Goal: Transaction & Acquisition: Purchase product/service

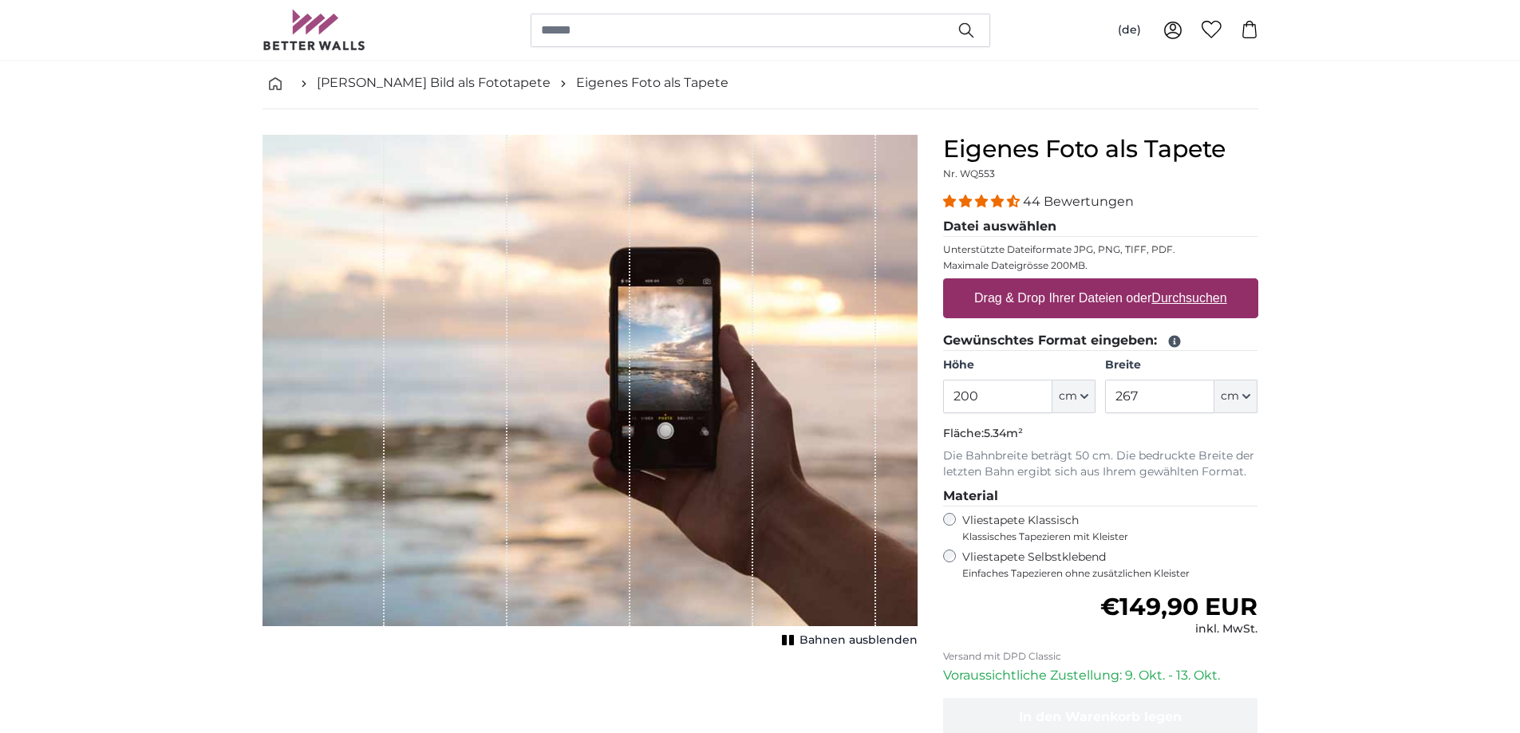
scroll to position [80, 0]
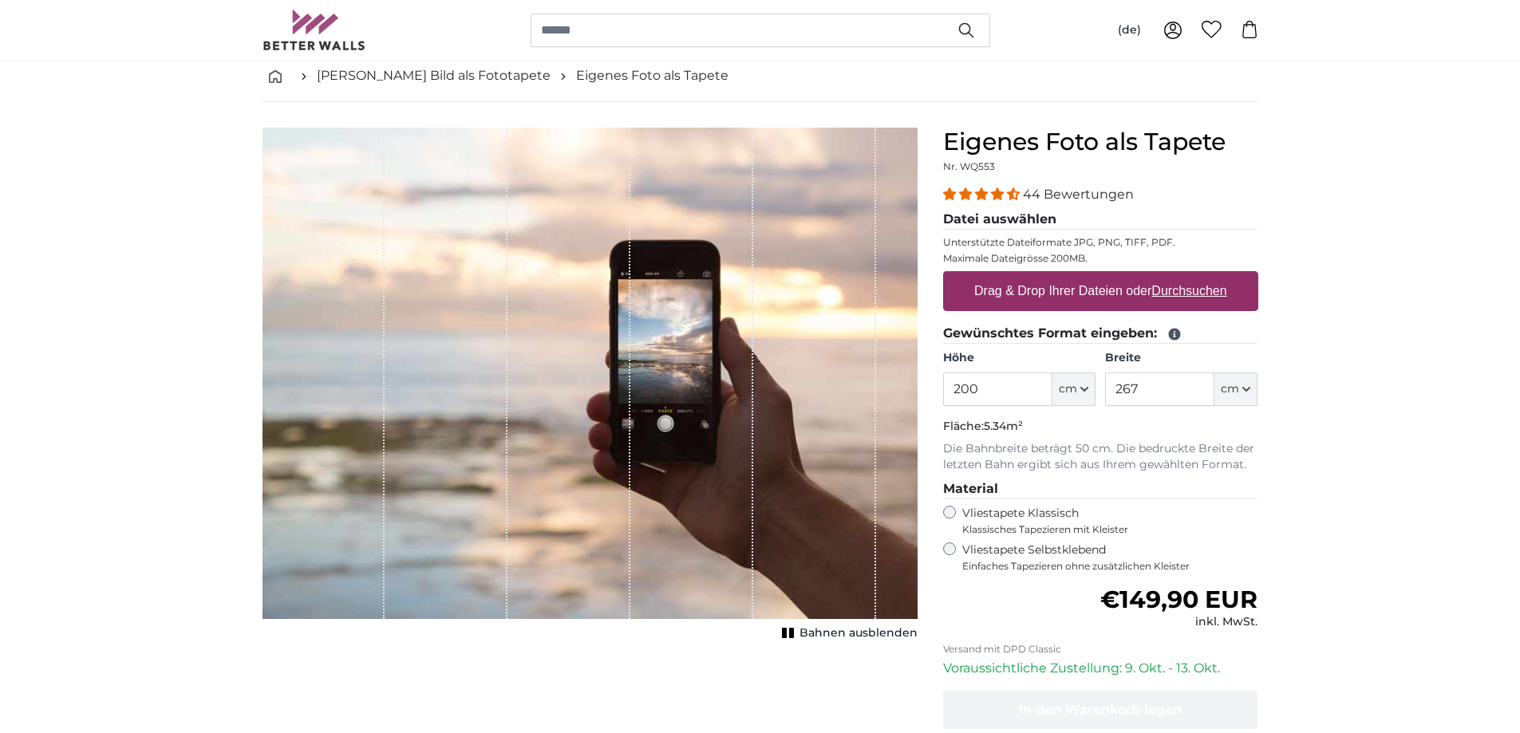
drag, startPoint x: 985, startPoint y: 387, endPoint x: 964, endPoint y: 389, distance: 21.6
click at [964, 389] on input "200" at bounding box center [997, 390] width 109 height 34
type input "270"
drag, startPoint x: 1138, startPoint y: 387, endPoint x: 1111, endPoint y: 387, distance: 27.1
click at [1111, 387] on input "267" at bounding box center [1159, 390] width 109 height 34
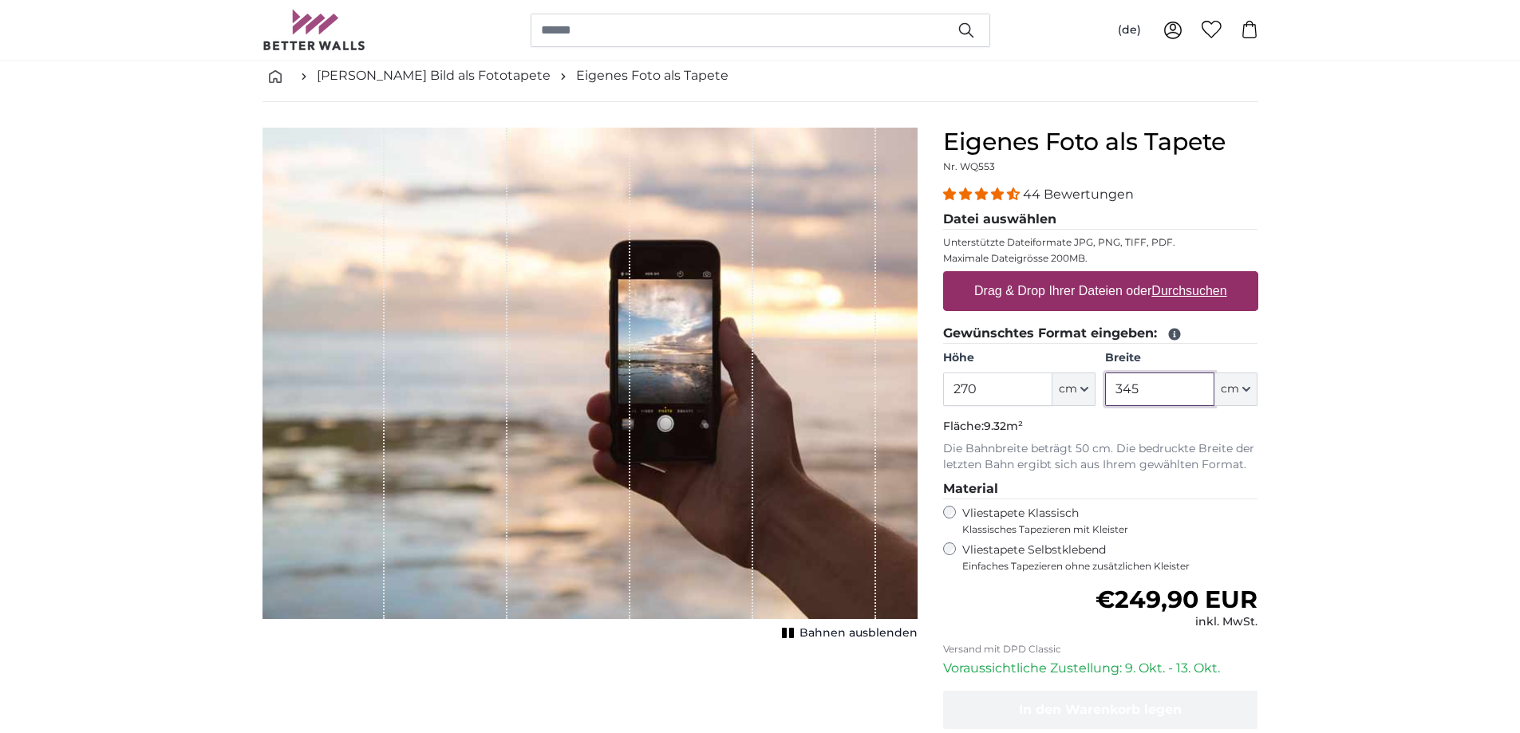
type input "345"
click at [1173, 292] on u "Durchsuchen" at bounding box center [1188, 291] width 75 height 14
click at [1173, 276] on input "Drag & Drop Ihrer Dateien oder Durchsuchen" at bounding box center [1100, 273] width 315 height 5
type input "**********"
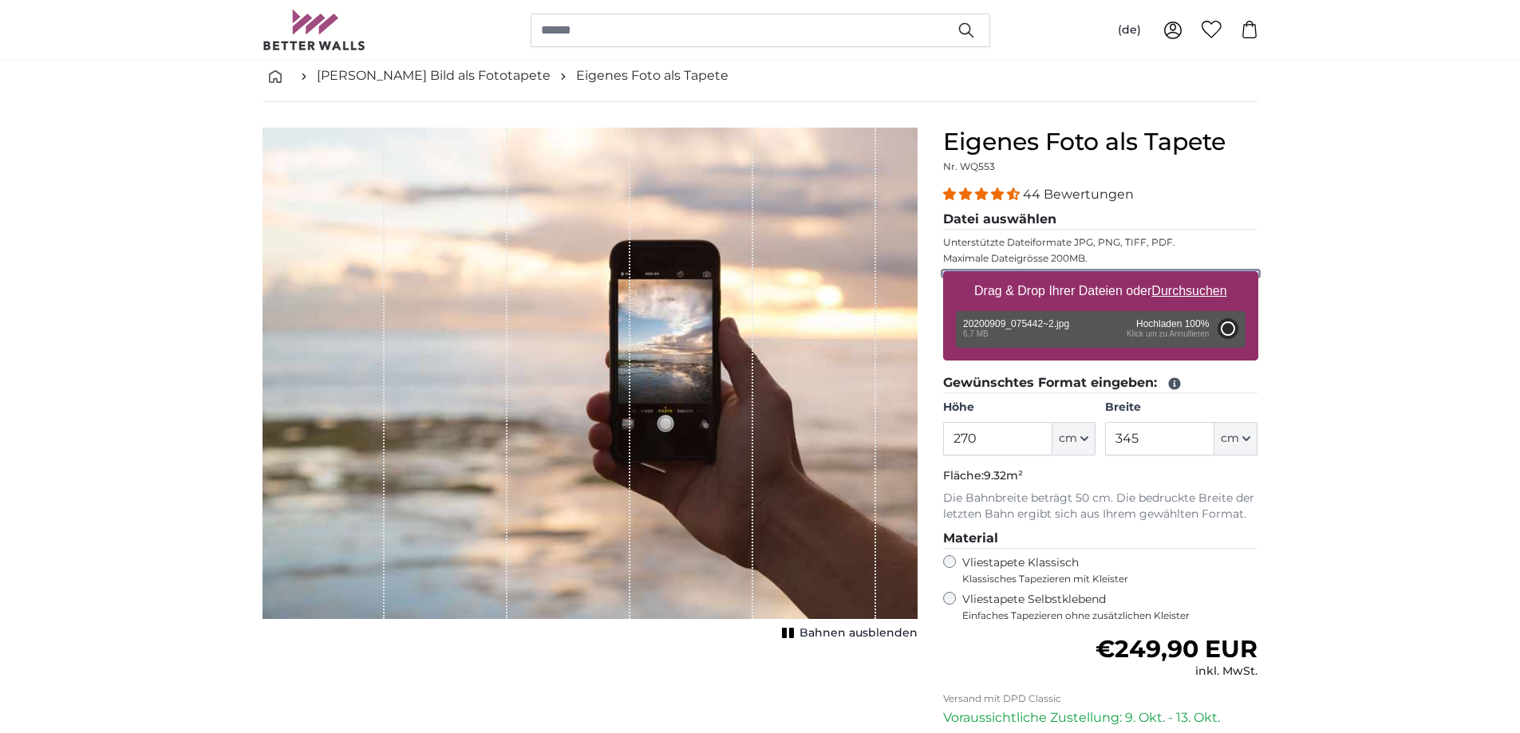
type input "200"
type input "266"
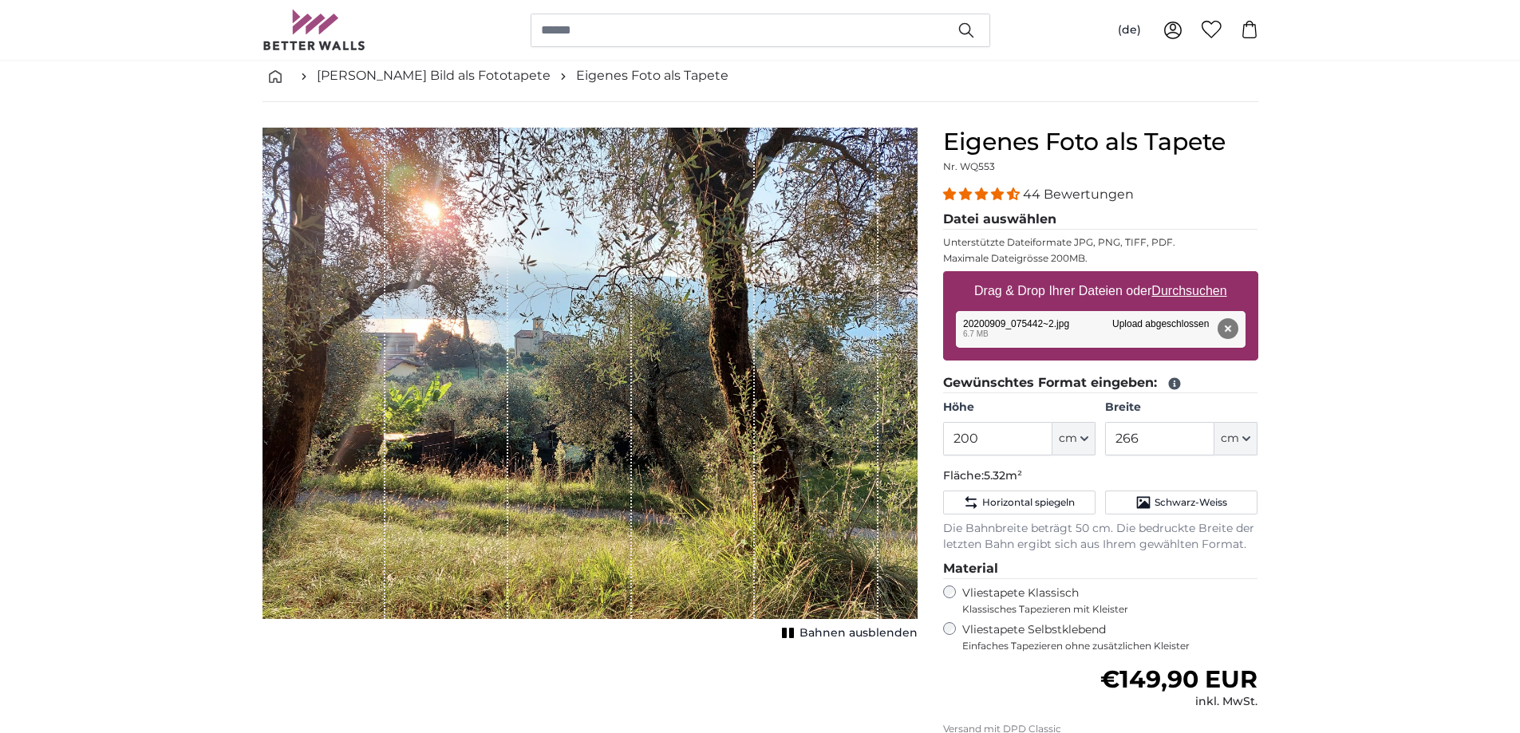
drag, startPoint x: 711, startPoint y: 386, endPoint x: 673, endPoint y: 396, distance: 39.5
click at [673, 396] on div "1 of 1" at bounding box center [693, 374] width 123 height 492
drag, startPoint x: 691, startPoint y: 365, endPoint x: 703, endPoint y: 304, distance: 61.8
click at [703, 305] on div "1 of 1" at bounding box center [693, 374] width 123 height 492
drag, startPoint x: 979, startPoint y: 438, endPoint x: 961, endPoint y: 438, distance: 17.6
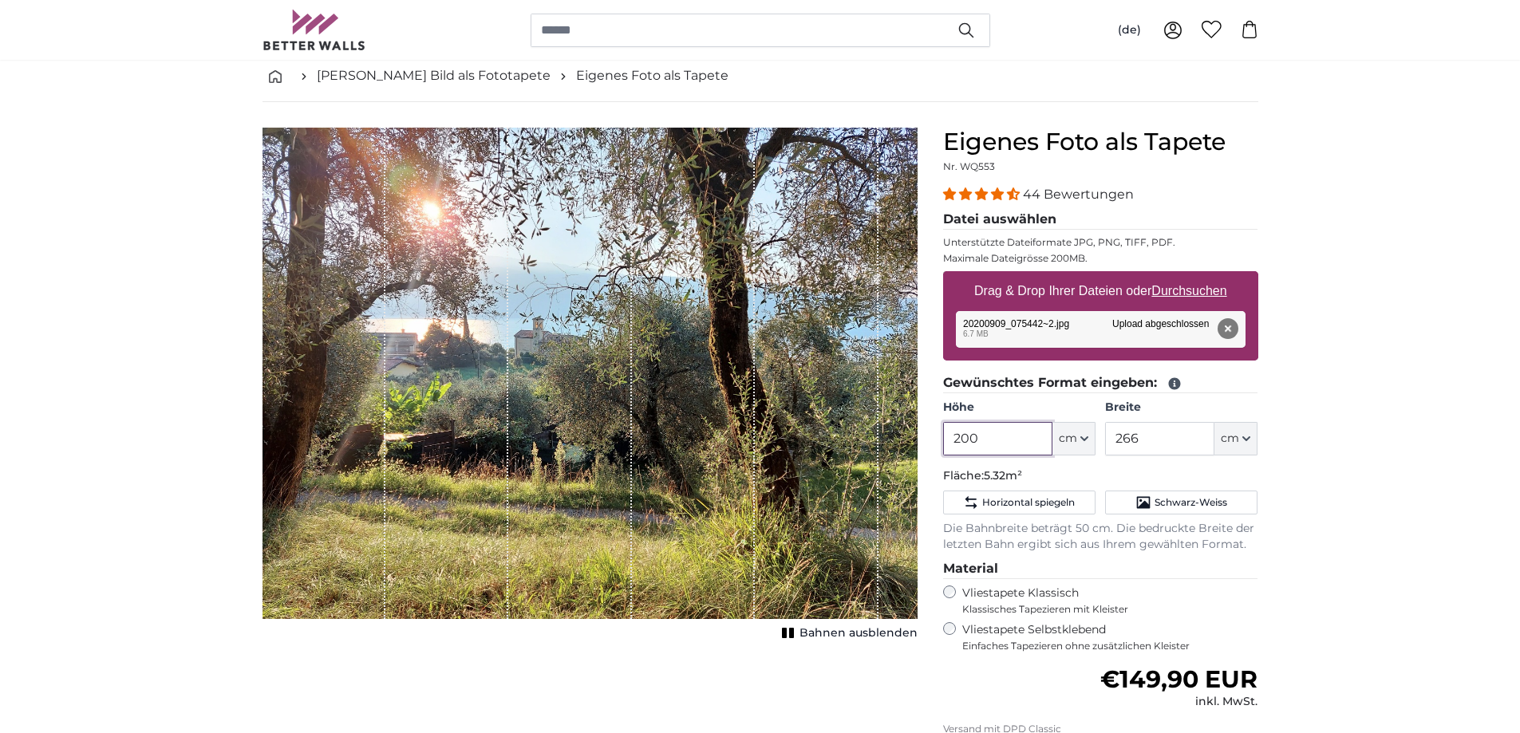
click at [961, 438] on input "200" at bounding box center [997, 439] width 109 height 34
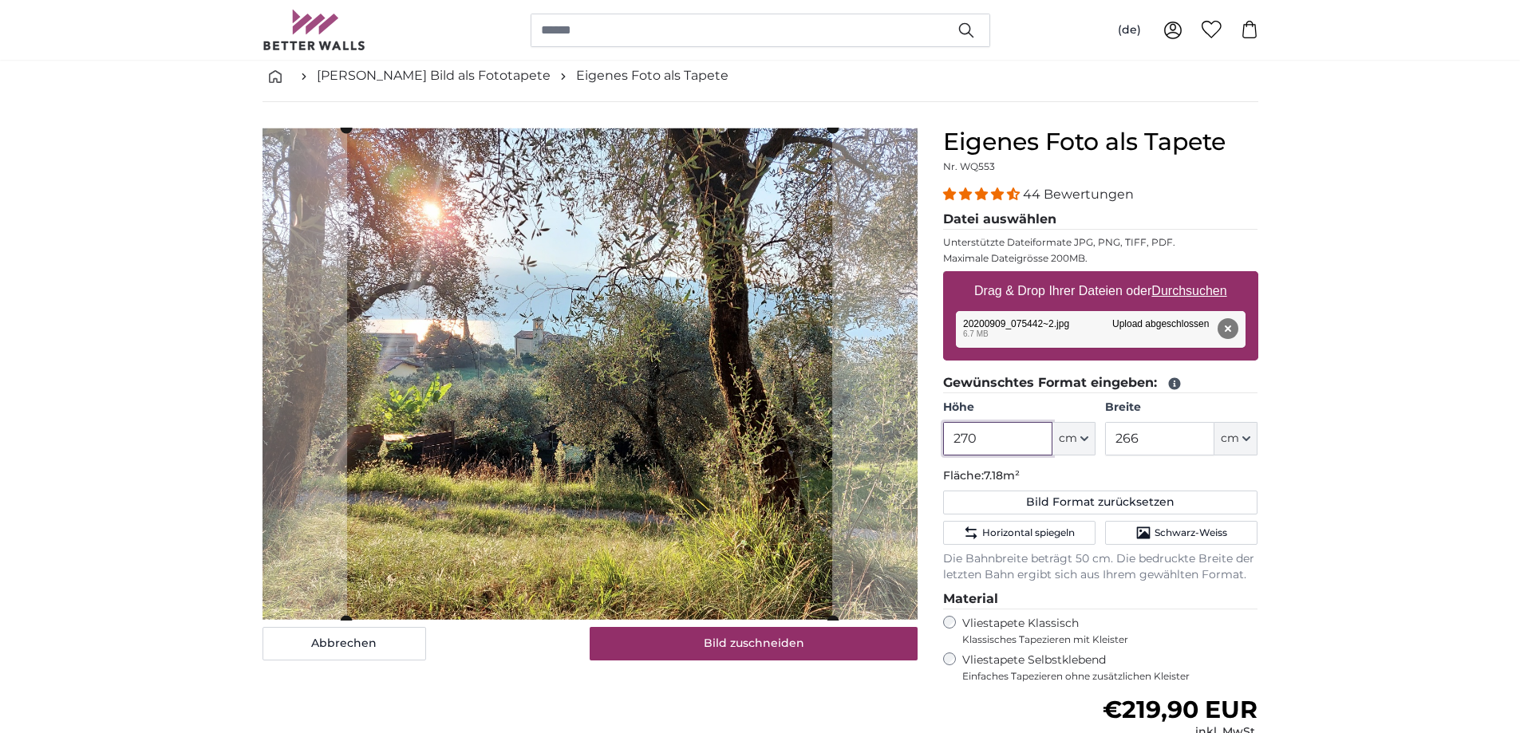
type input "270"
drag, startPoint x: 1141, startPoint y: 438, endPoint x: 1108, endPoint y: 438, distance: 32.7
click at [1108, 438] on input "266" at bounding box center [1159, 439] width 109 height 34
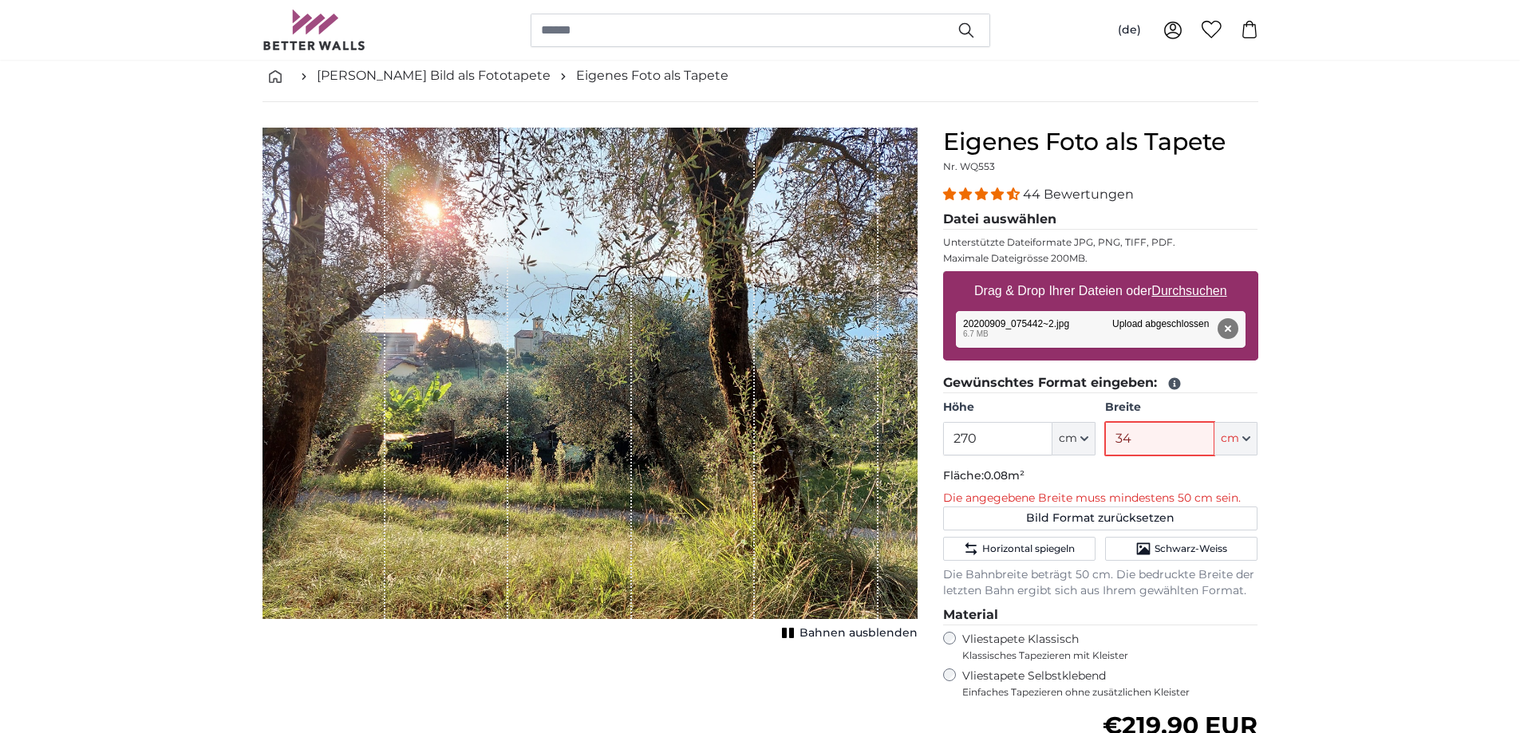
type input "344"
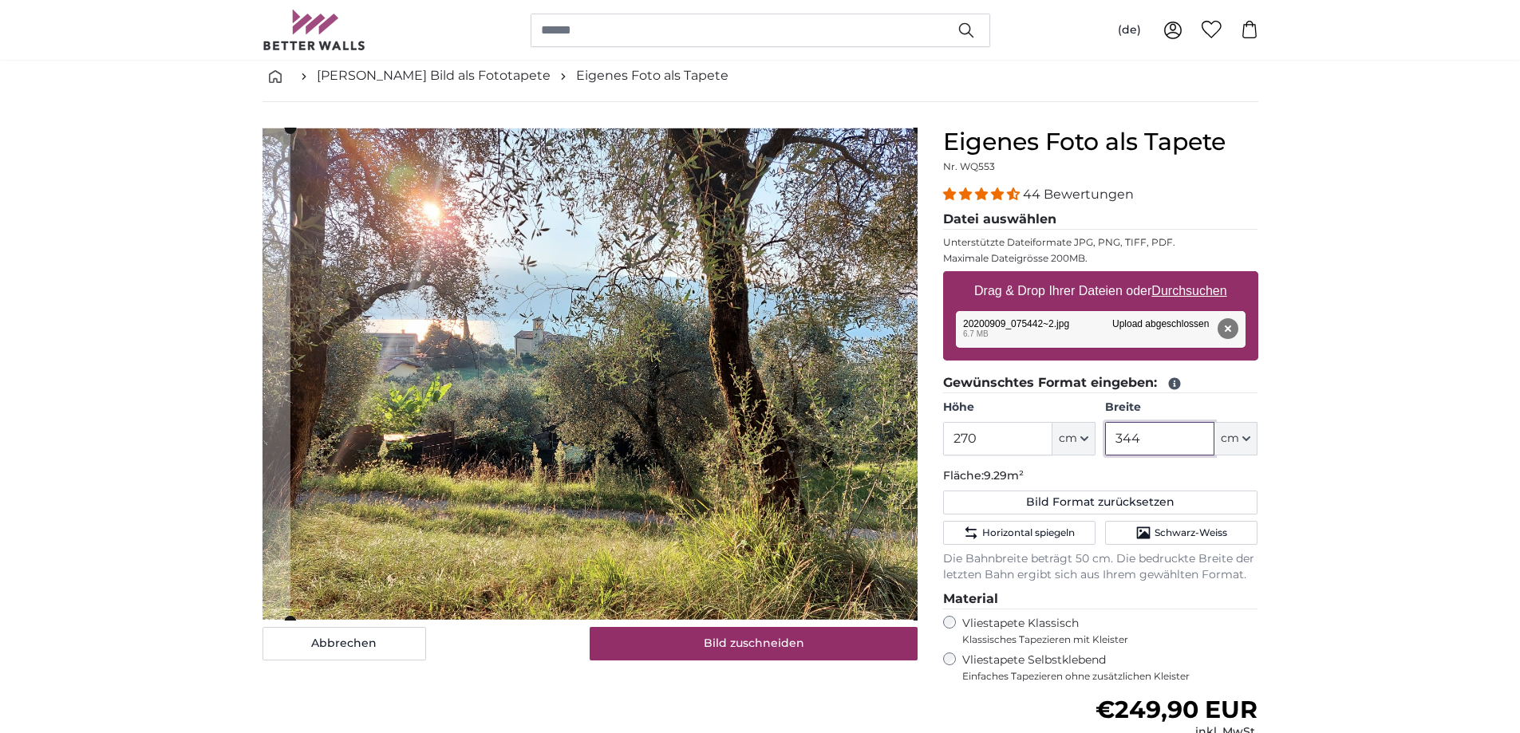
click at [747, 416] on cropper-handle at bounding box center [604, 374] width 628 height 493
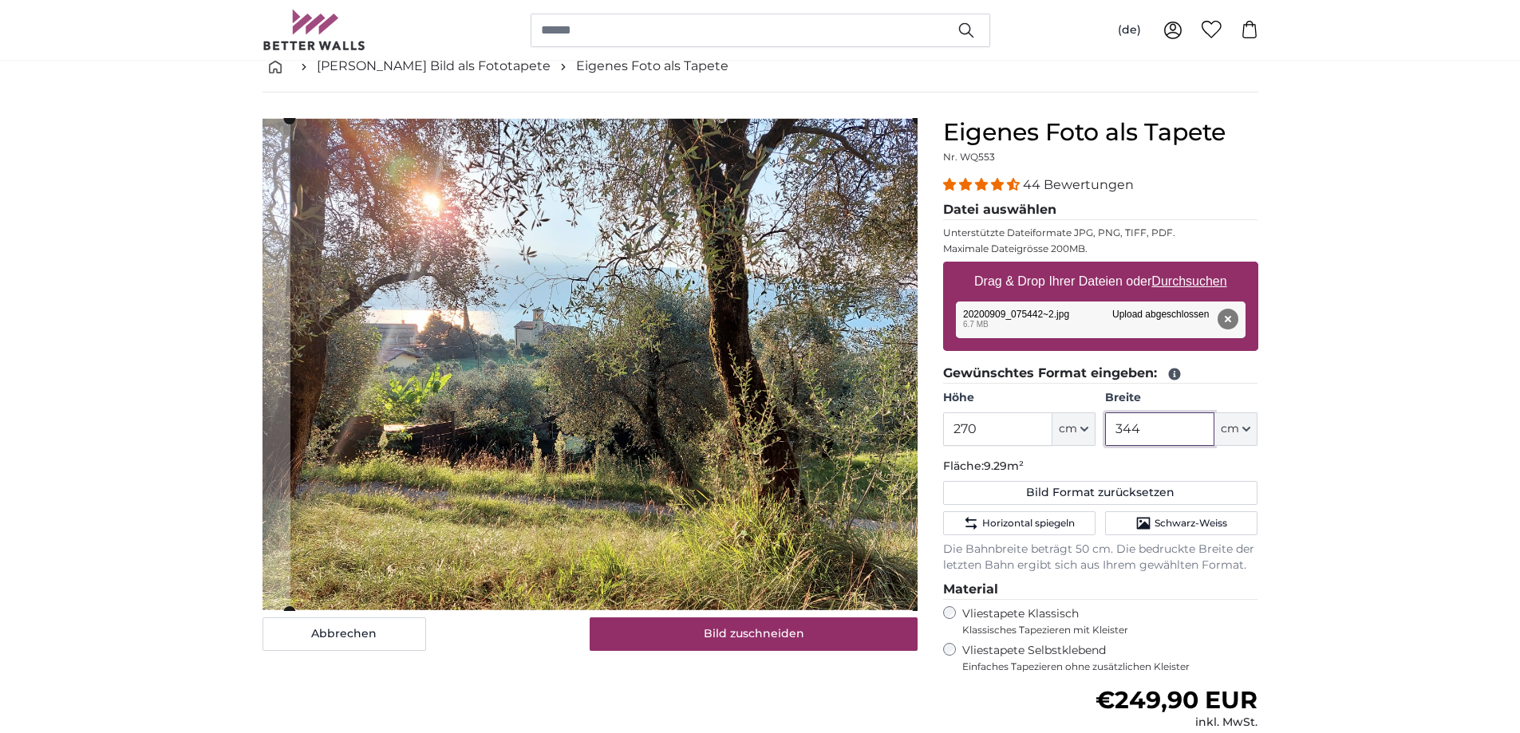
scroll to position [80, 0]
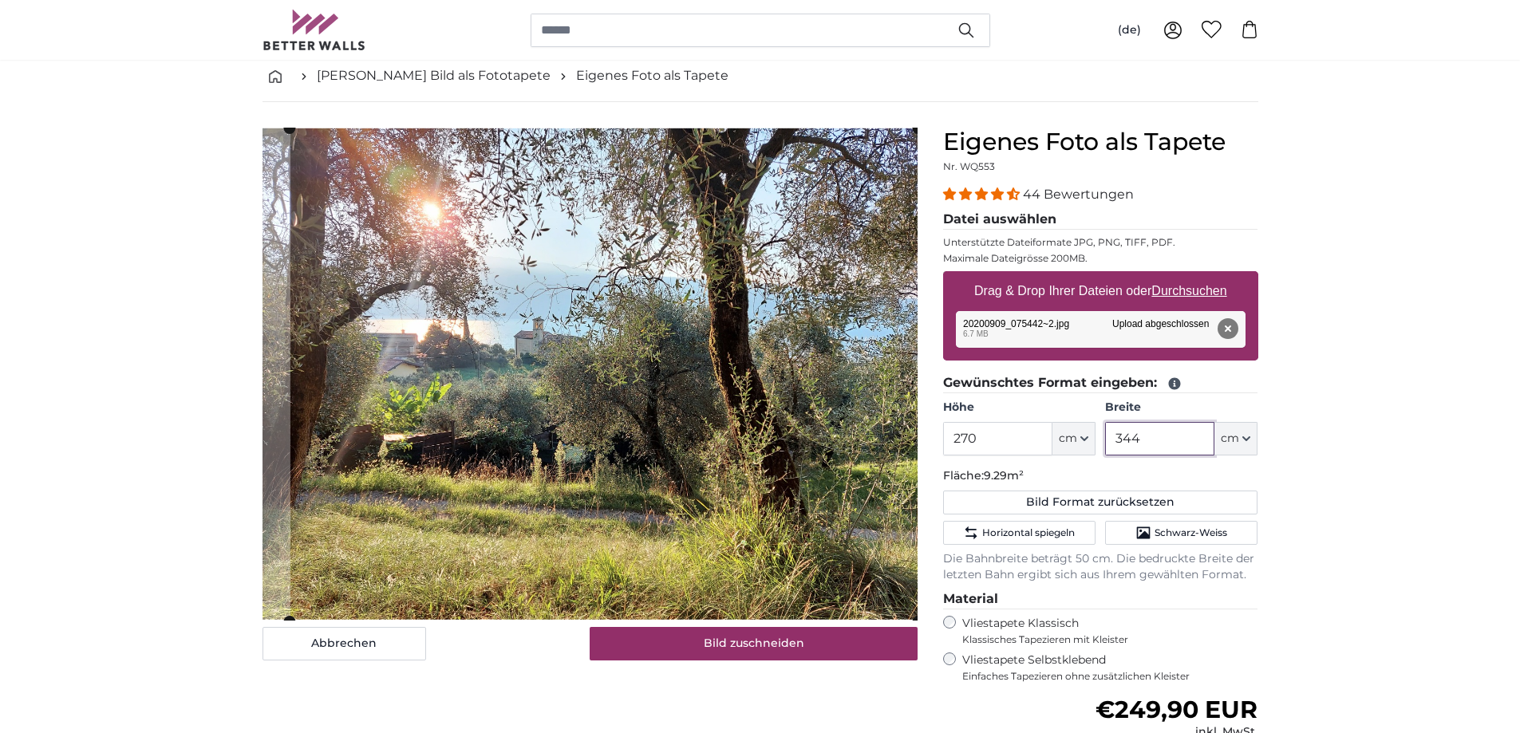
type input "344"
